Goal: Task Accomplishment & Management: Manage account settings

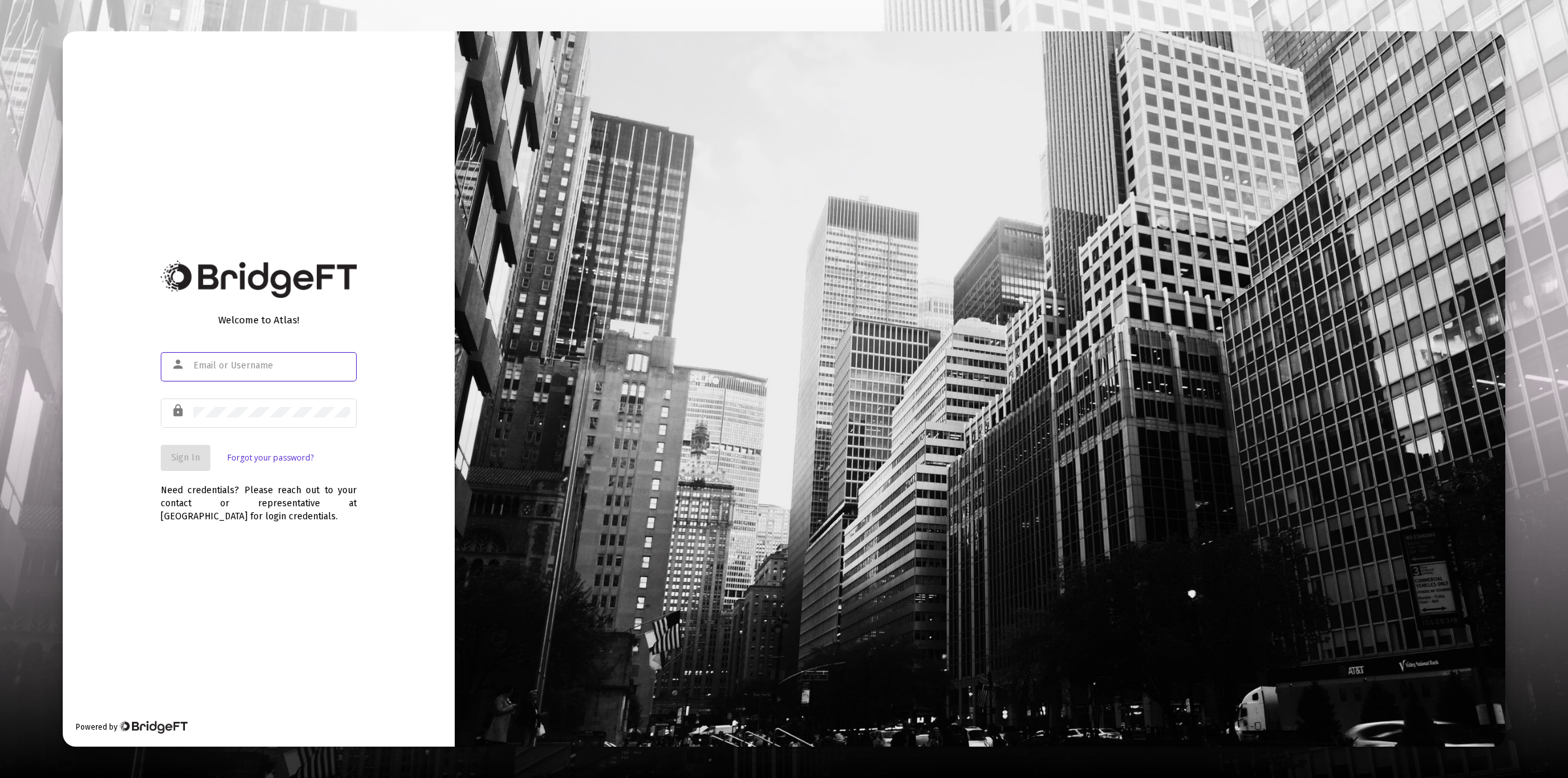
click at [226, 367] on input "text" at bounding box center [271, 365] width 156 height 10
type input "[PERSON_NAME][EMAIL_ADDRESS][DOMAIN_NAME]"
drag, startPoint x: 192, startPoint y: 448, endPoint x: 197, endPoint y: 437, distance: 12.1
click at [193, 448] on button "Sign In" at bounding box center [185, 457] width 49 height 26
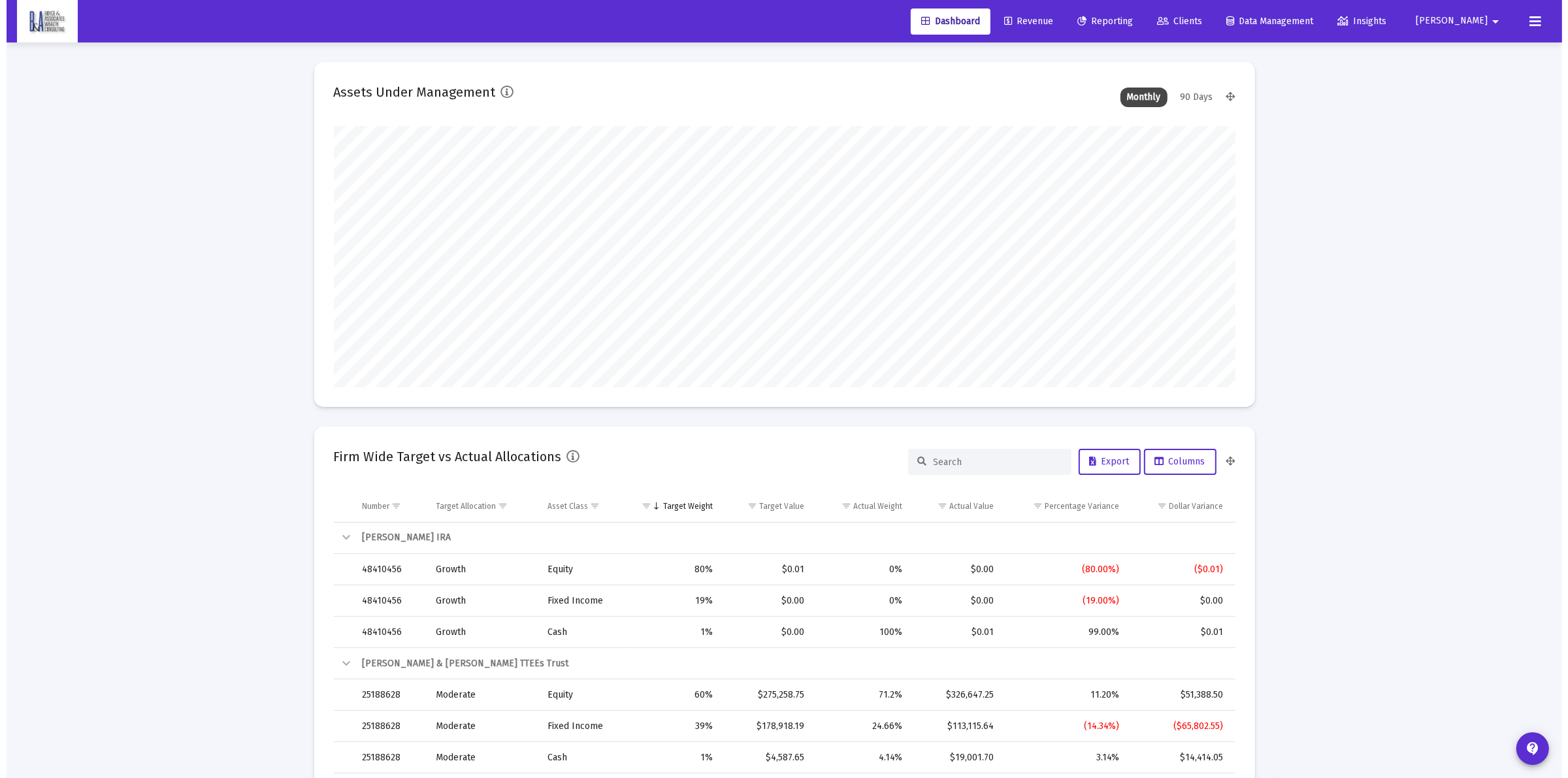
scroll to position [261, 485]
click at [1195, 20] on span "Clients" at bounding box center [1172, 22] width 45 height 11
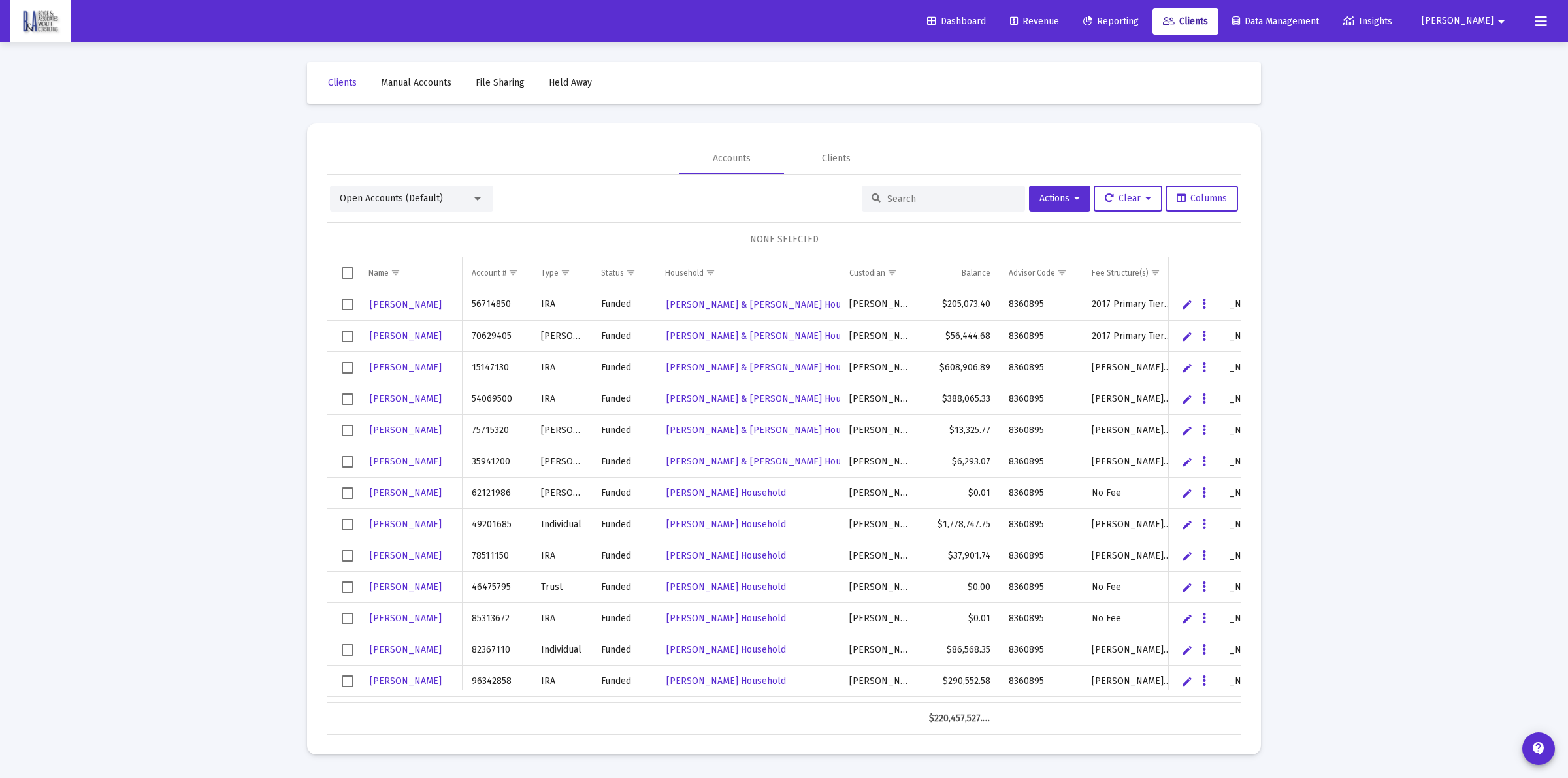
click at [933, 190] on div at bounding box center [943, 198] width 164 height 26
click at [963, 214] on div "Open Accounts (Default) Actions Clear Columns NONE SELECTED Name Name Account #…" at bounding box center [784, 460] width 914 height 549
click at [934, 195] on input at bounding box center [951, 199] width 128 height 11
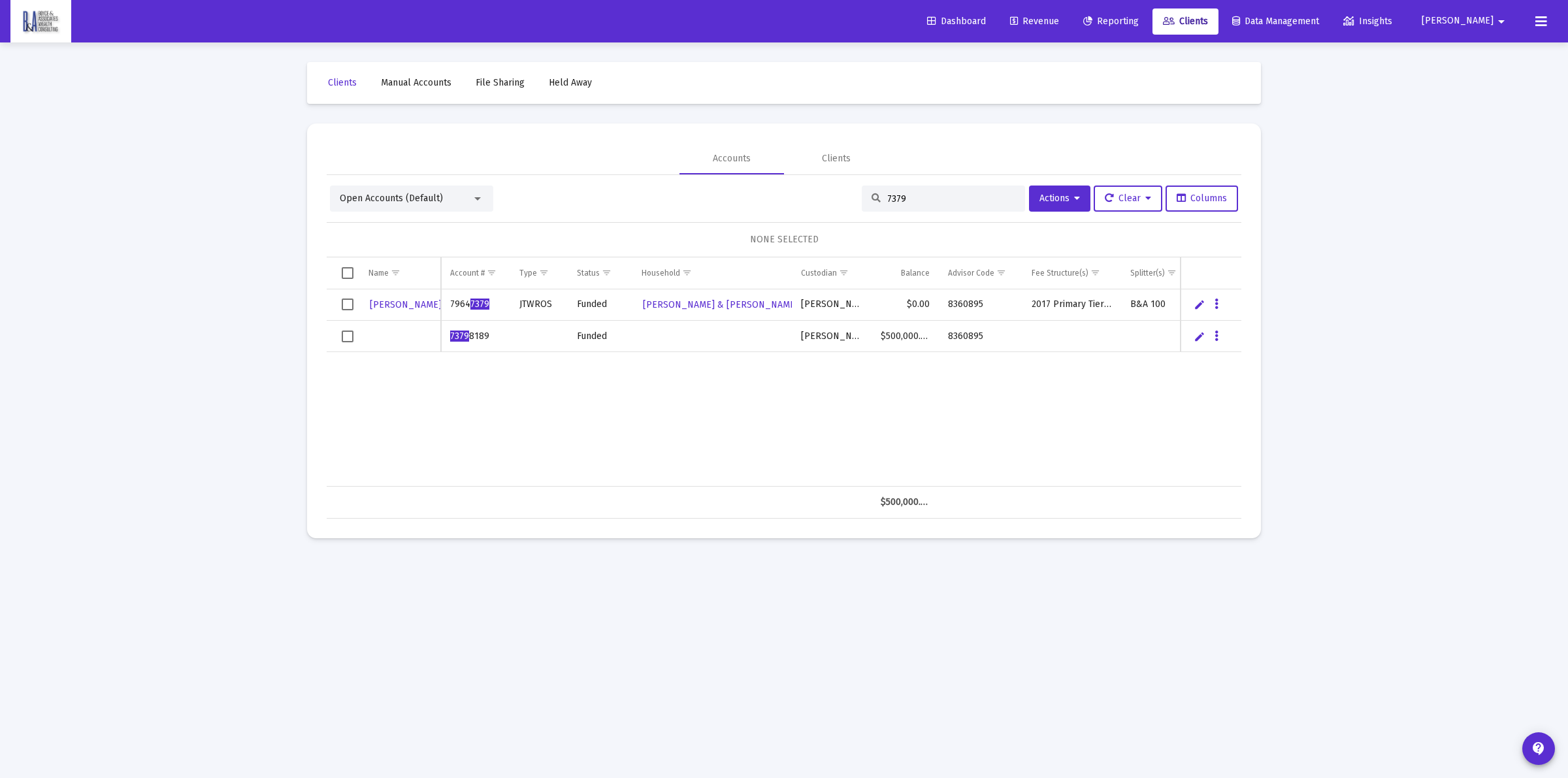
type input "7379"
click at [1216, 337] on icon "Data grid" at bounding box center [1216, 337] width 4 height 16
click at [1244, 425] on button "Map to Household" at bounding box center [1268, 426] width 117 height 31
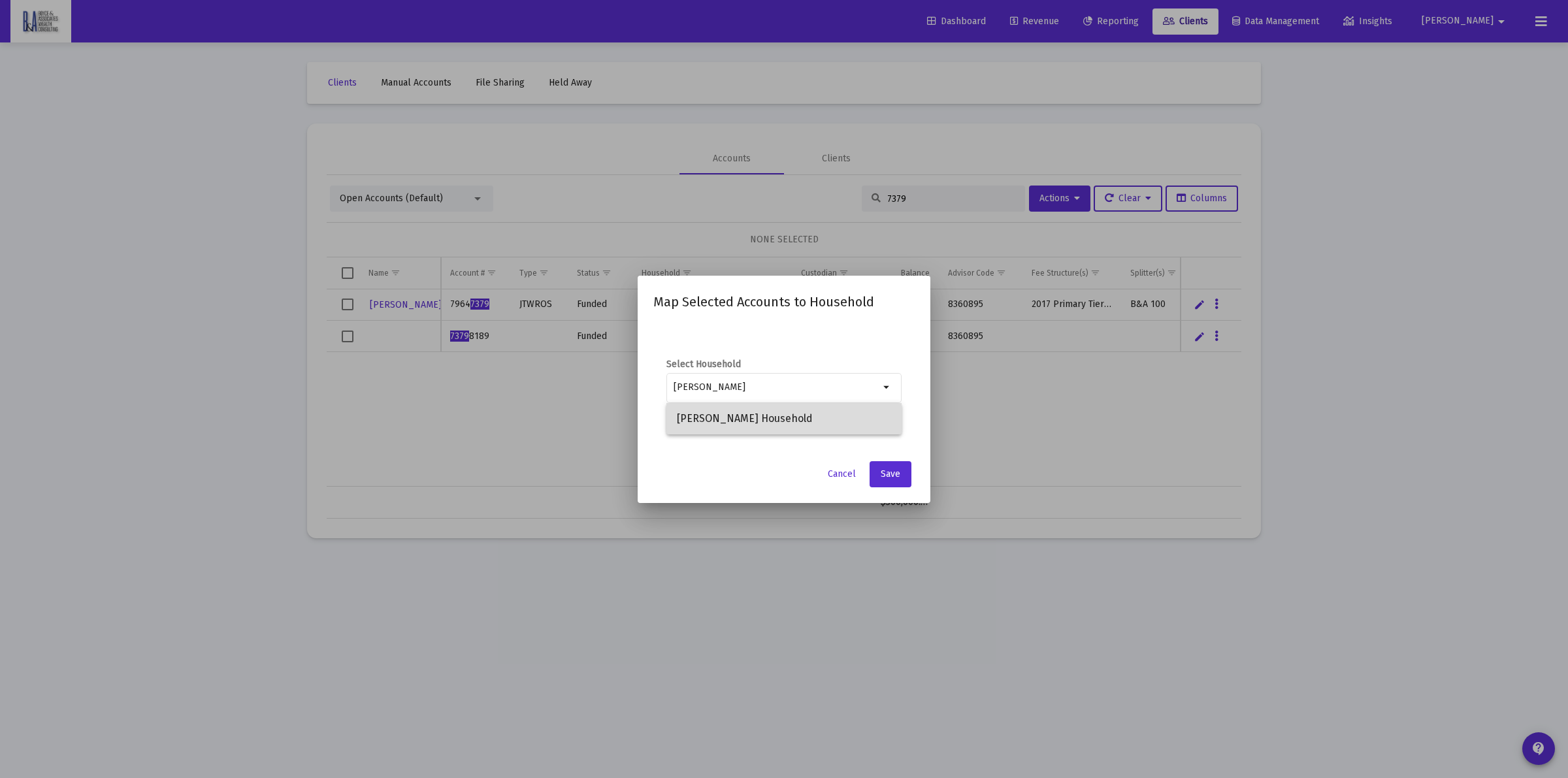
click at [729, 415] on span "[PERSON_NAME] Household" at bounding box center [784, 418] width 214 height 31
type input "[PERSON_NAME] Household"
click at [880, 473] on span "Save" at bounding box center [890, 474] width 20 height 11
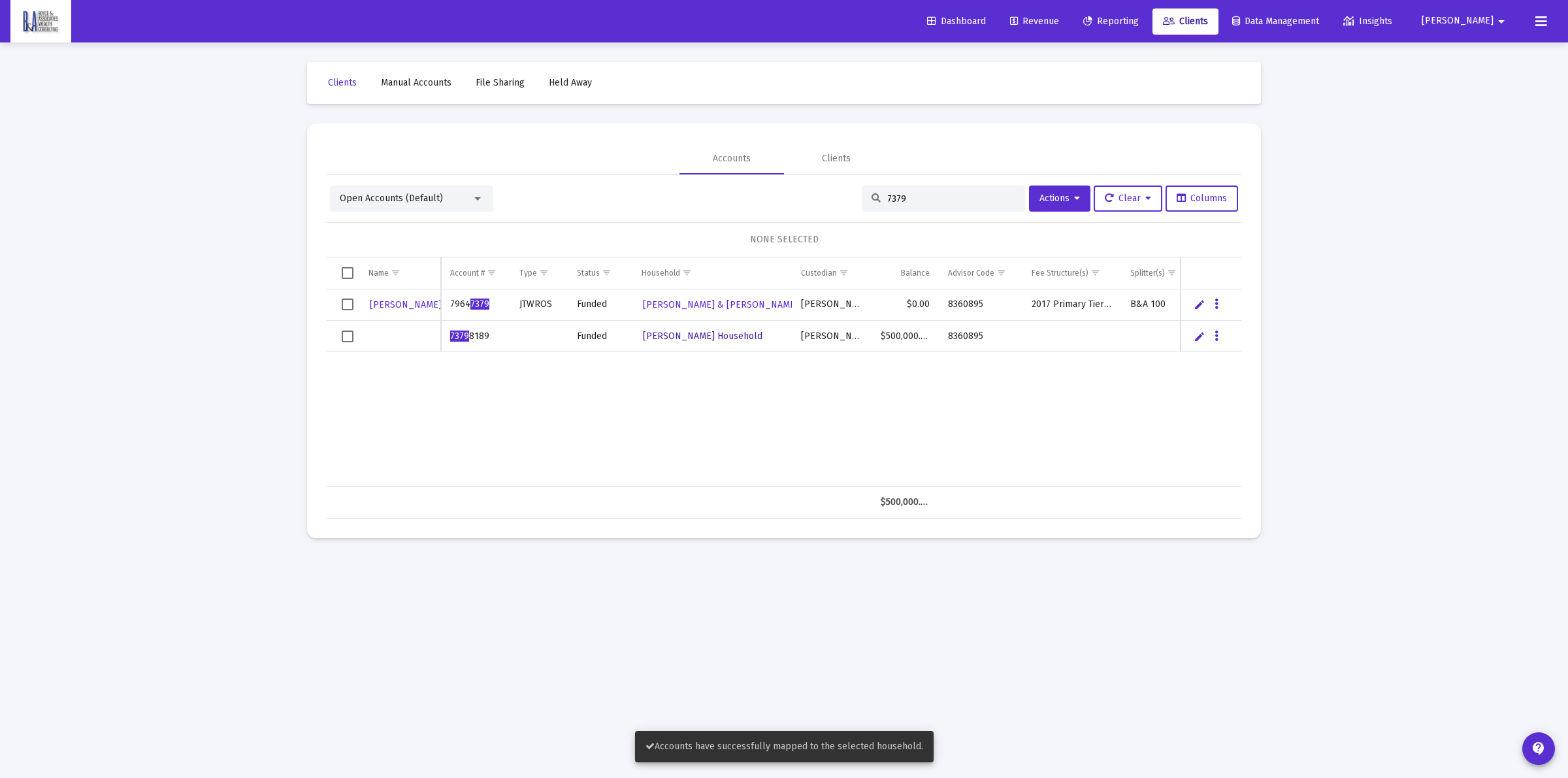
click at [682, 332] on span "[PERSON_NAME] Household" at bounding box center [702, 336] width 120 height 11
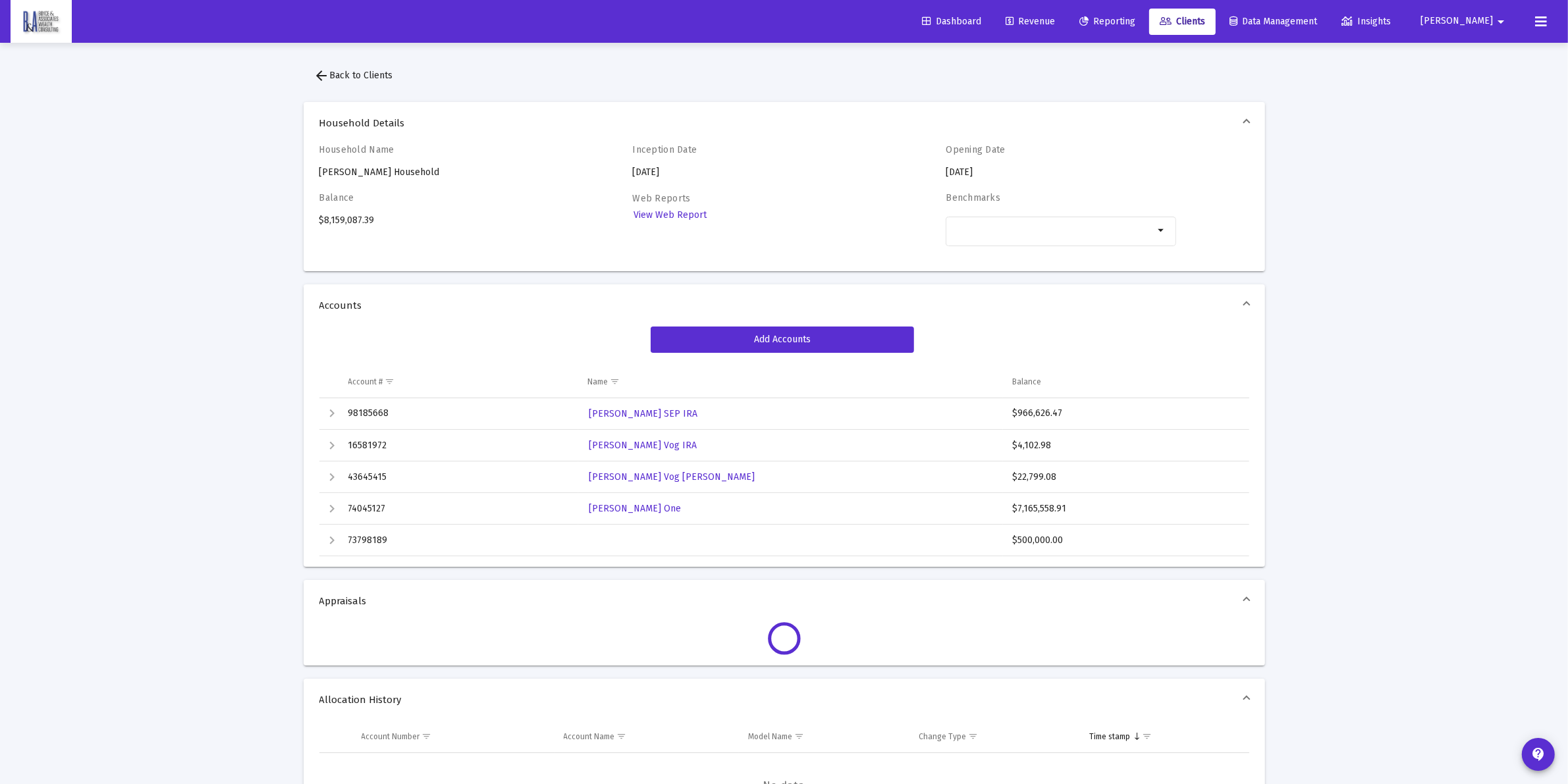
click at [385, 76] on span "arrow_back Back to Clients" at bounding box center [353, 76] width 79 height 11
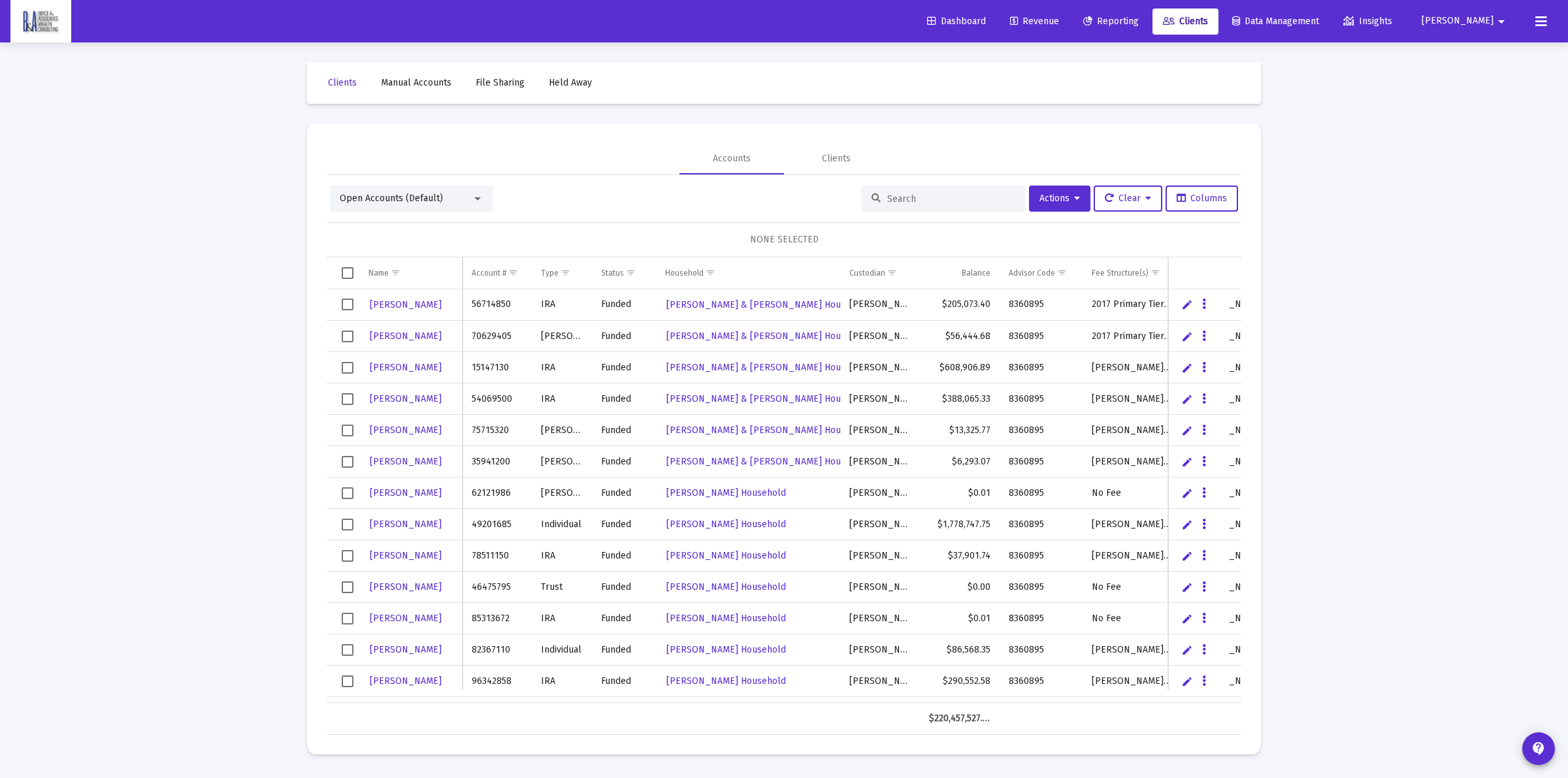
click at [918, 196] on input at bounding box center [951, 199] width 128 height 11
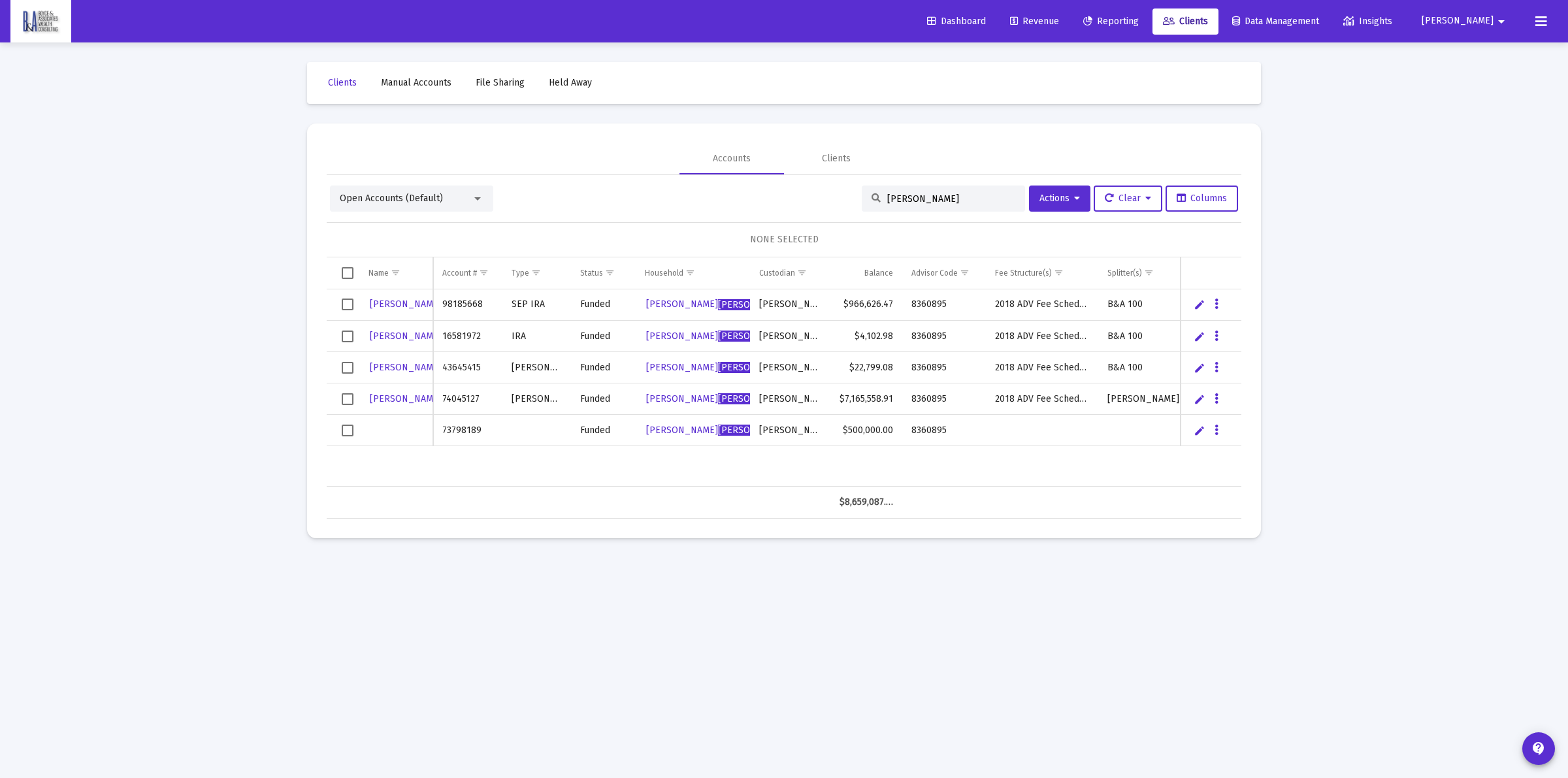
type input "[PERSON_NAME]"
click at [1197, 429] on link "Edit" at bounding box center [1199, 430] width 12 height 12
click at [523, 429] on input "Data grid" at bounding box center [536, 430] width 69 height 31
type input "DAF"
click at [407, 425] on input "Data grid" at bounding box center [396, 430] width 73 height 31
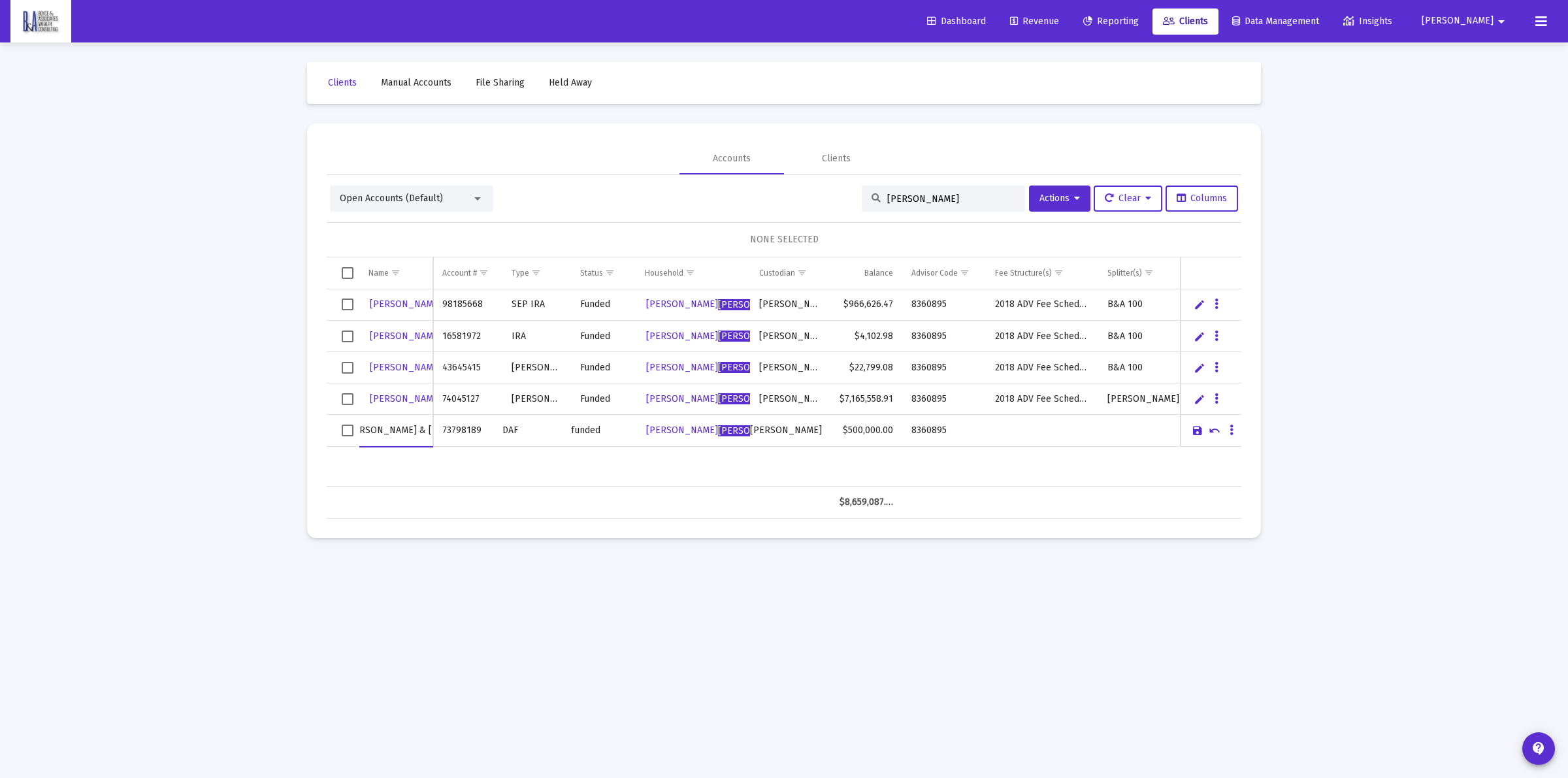
scroll to position [0, 20]
type input "[PERSON_NAME] & [PERSON_NAME]"
click at [1199, 435] on link "Save" at bounding box center [1197, 430] width 12 height 12
